Goal: Transaction & Acquisition: Download file/media

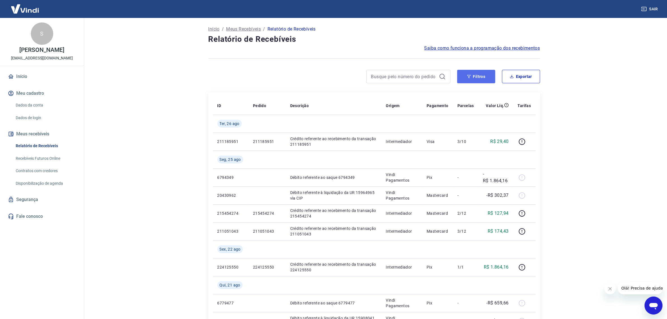
click at [473, 72] on button "Filtros" at bounding box center [476, 76] width 38 height 13
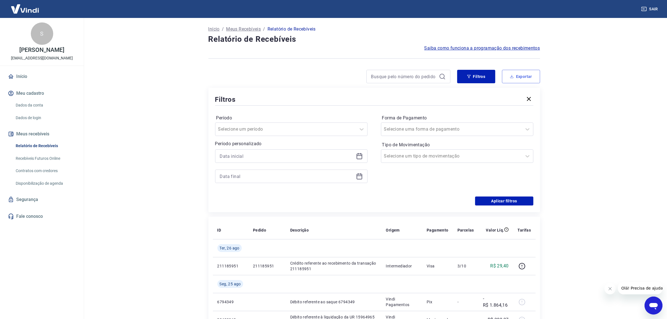
click at [517, 79] on button "Exportar" at bounding box center [521, 76] width 38 height 13
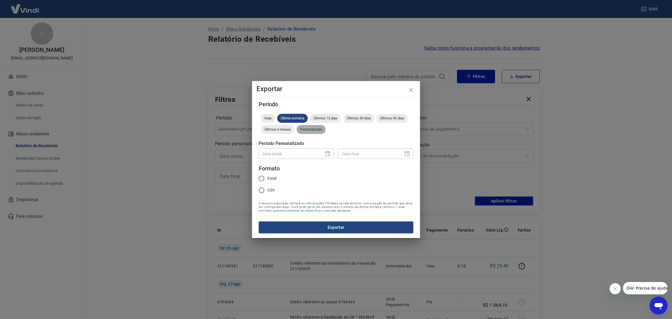
click at [315, 129] on span "Personalizado" at bounding box center [311, 129] width 29 height 4
click at [329, 154] on icon "Choose date" at bounding box center [327, 153] width 7 height 7
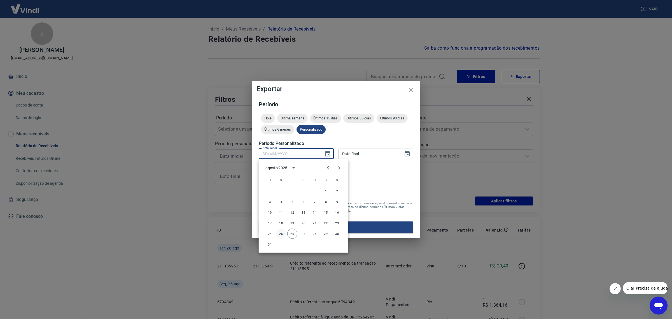
click at [284, 233] on button "25" at bounding box center [281, 234] width 10 height 10
type input "[DATE]"
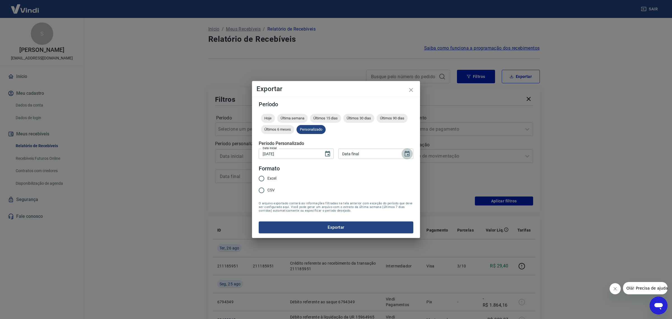
click at [412, 154] on button "Choose date" at bounding box center [407, 153] width 11 height 11
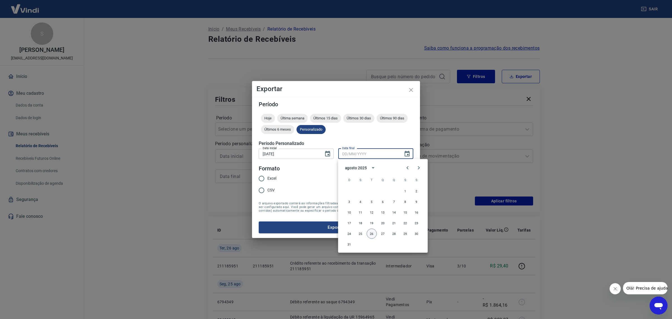
click at [370, 233] on button "26" at bounding box center [372, 234] width 10 height 10
type input "[DATE]"
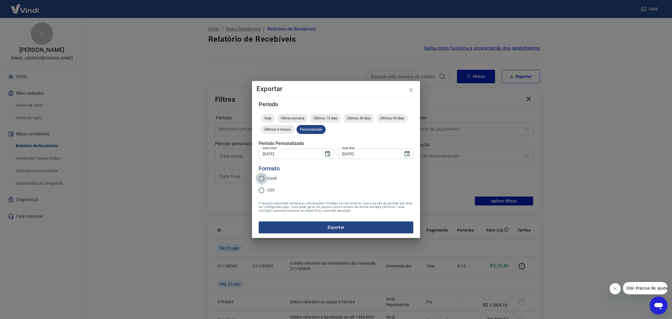
click at [265, 179] on input "Excel" at bounding box center [262, 179] width 12 height 12
radio input "true"
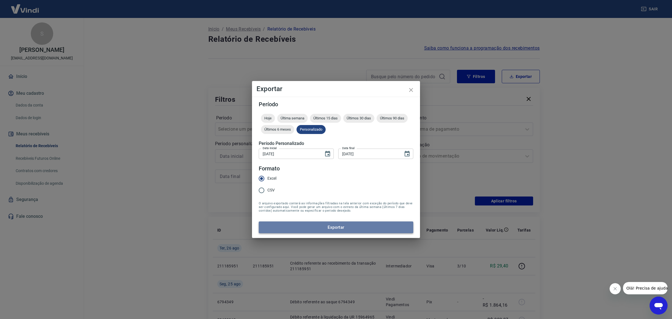
click at [330, 224] on button "Exportar" at bounding box center [336, 227] width 155 height 12
